Goal: Find contact information: Find contact information

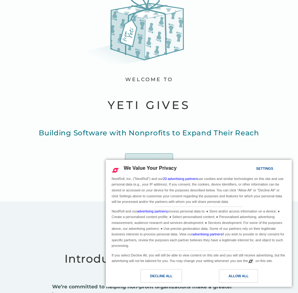
scroll to position [62, 0]
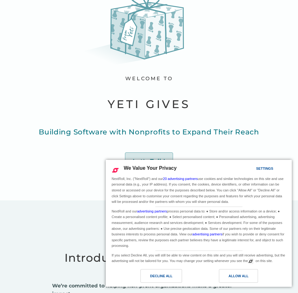
click at [152, 277] on div "Decline All" at bounding box center [161, 276] width 22 height 7
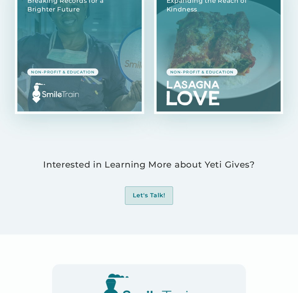
scroll to position [651, 0]
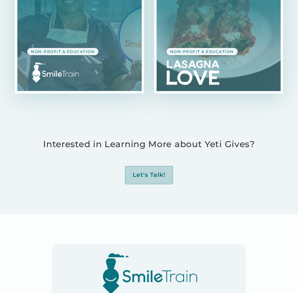
click at [144, 172] on div "Let's Talk!" at bounding box center [149, 176] width 33 height 8
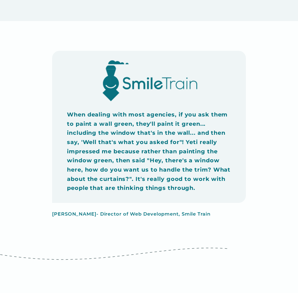
scroll to position [743, 0]
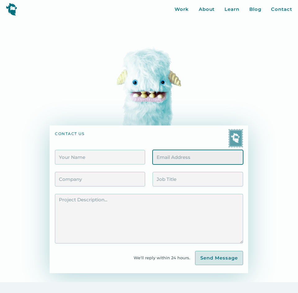
click at [174, 157] on input "Contact Form" at bounding box center [198, 157] width 90 height 15
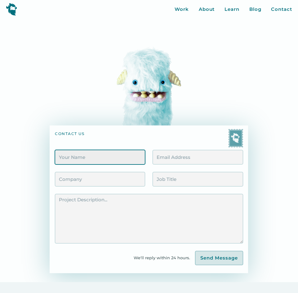
click at [106, 162] on input "Contact Form" at bounding box center [100, 157] width 90 height 15
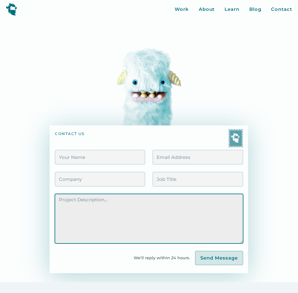
click at [197, 210] on textarea "Contact Form" at bounding box center [149, 219] width 188 height 50
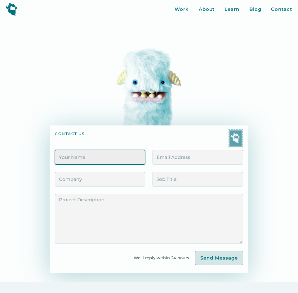
click at [84, 159] on input "Contact Form" at bounding box center [100, 157] width 90 height 15
click at [86, 143] on div "contact us" at bounding box center [149, 138] width 188 height 19
